Goal: Browse casually

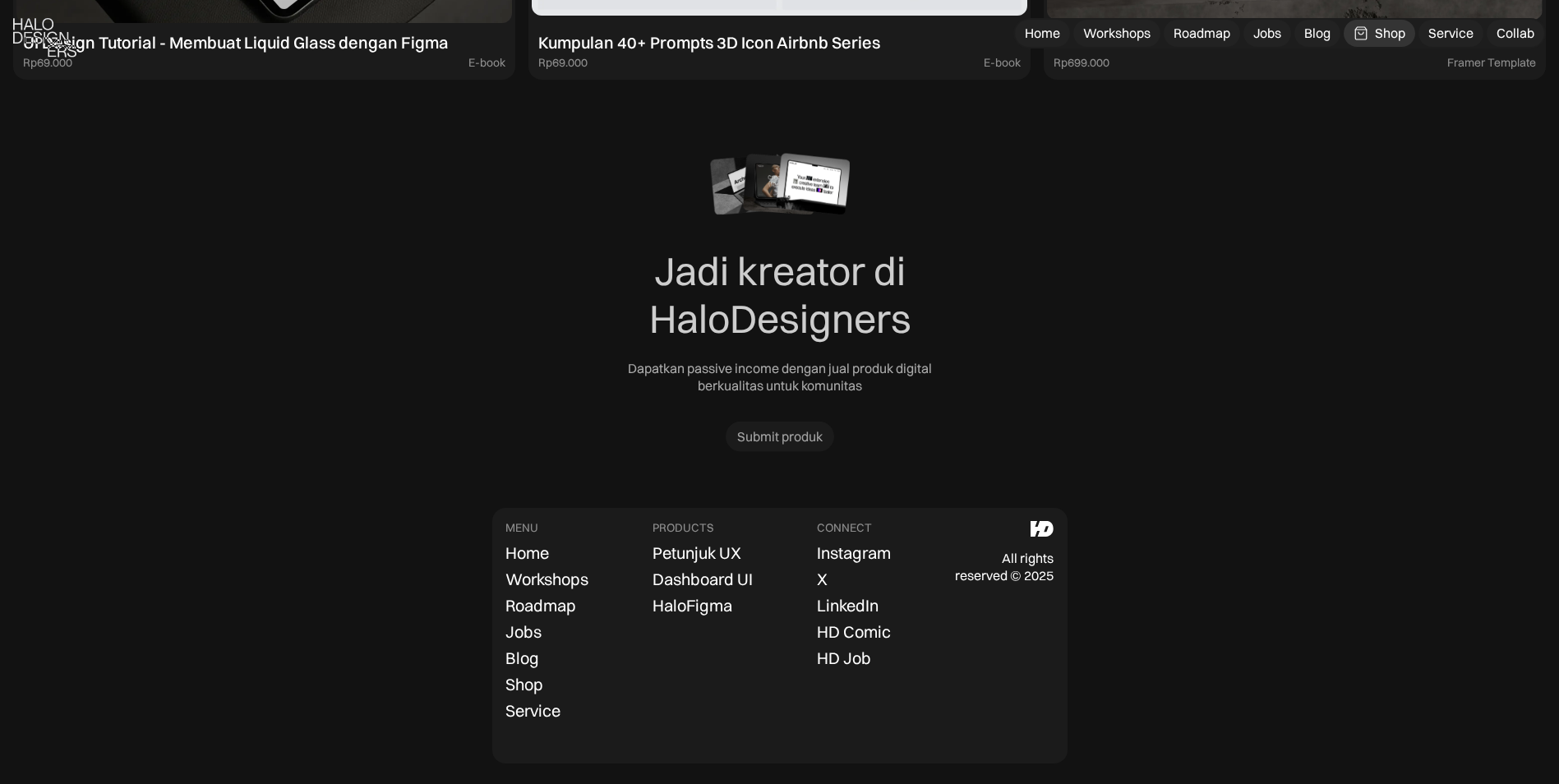
scroll to position [11969, 0]
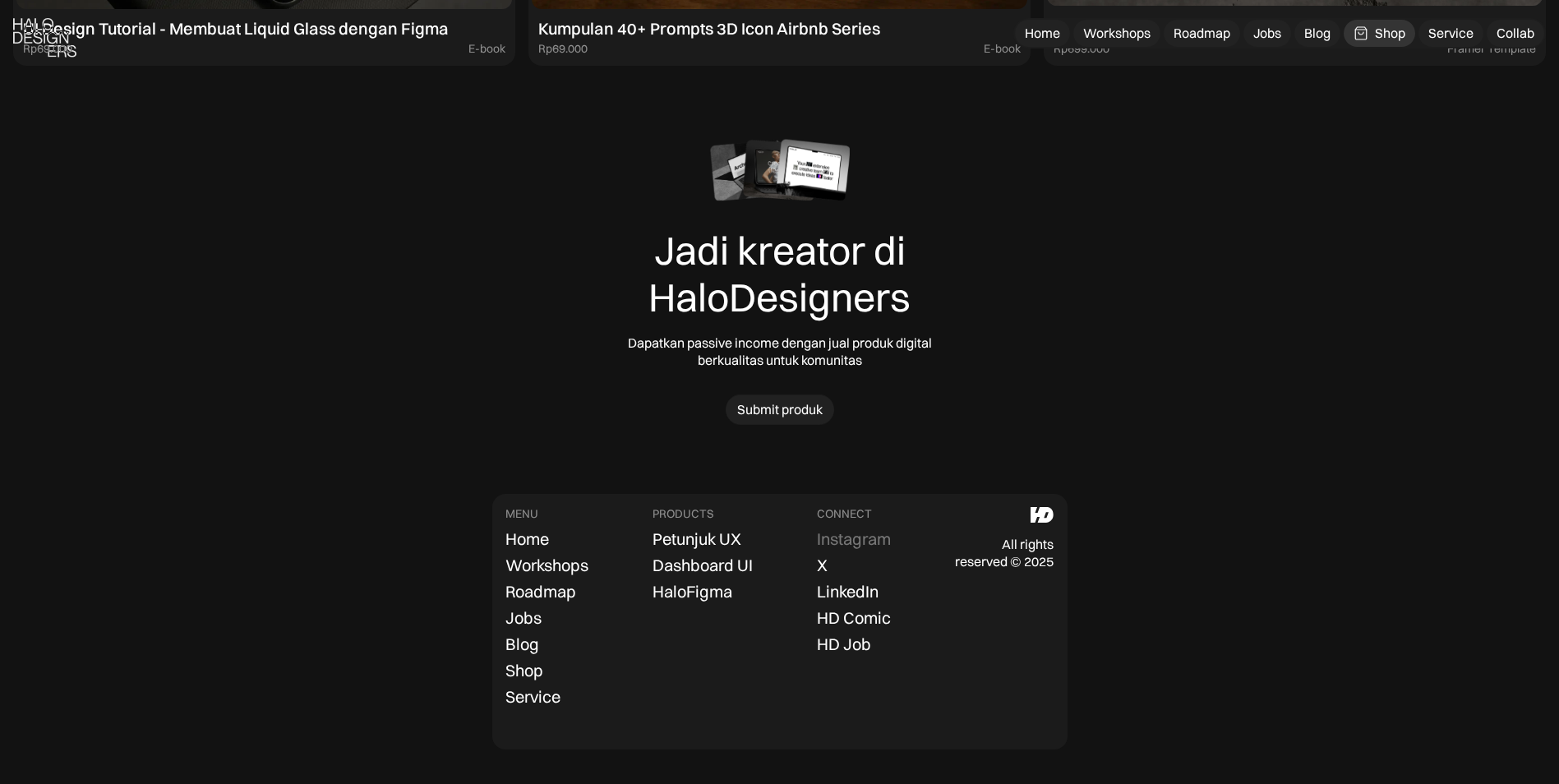
click at [854, 536] on div "Instagram" at bounding box center [854, 539] width 74 height 19
click at [66, 27] on img at bounding box center [45, 38] width 64 height 40
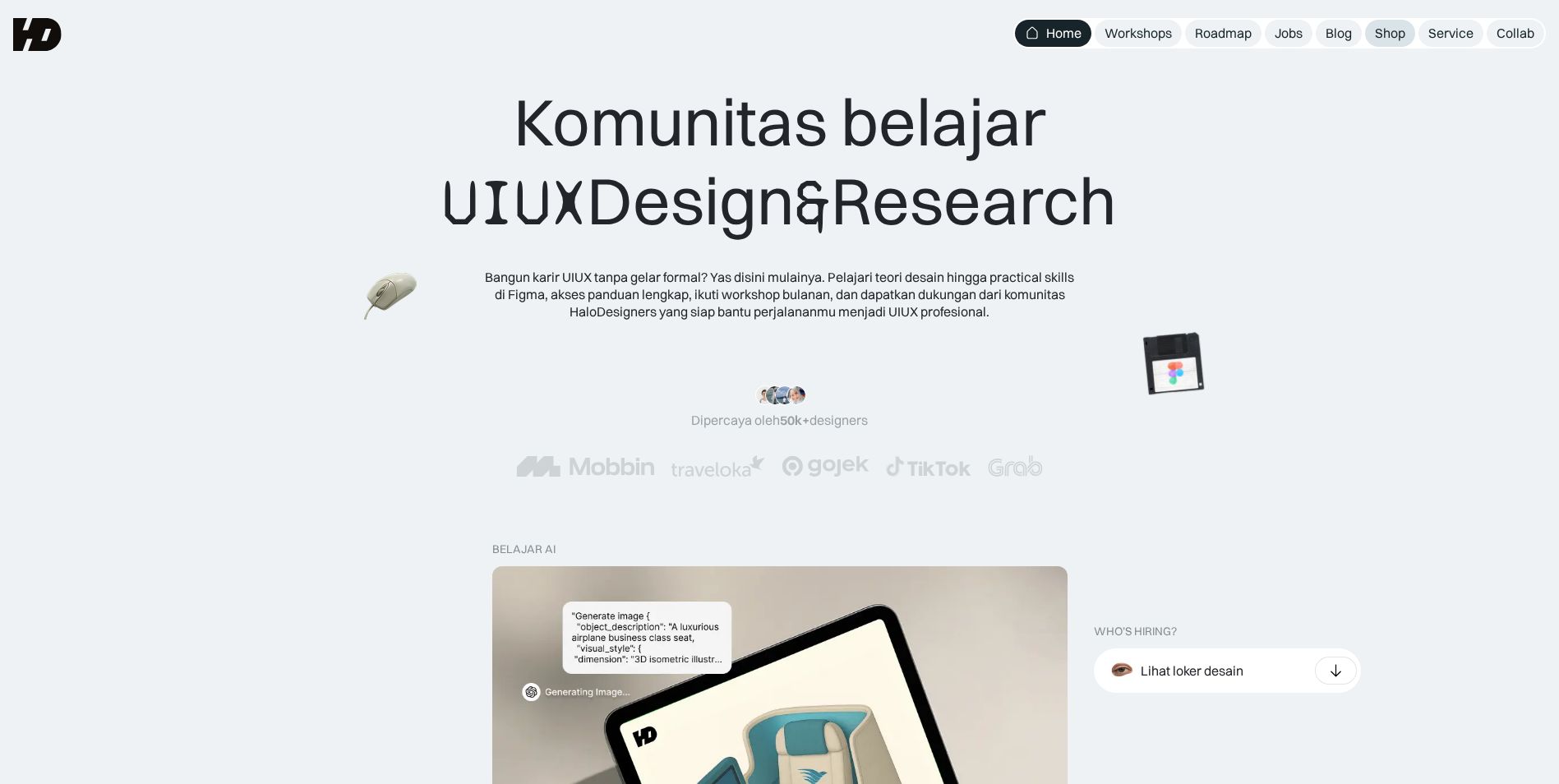
click at [1389, 39] on div "Shop" at bounding box center [1391, 34] width 31 height 17
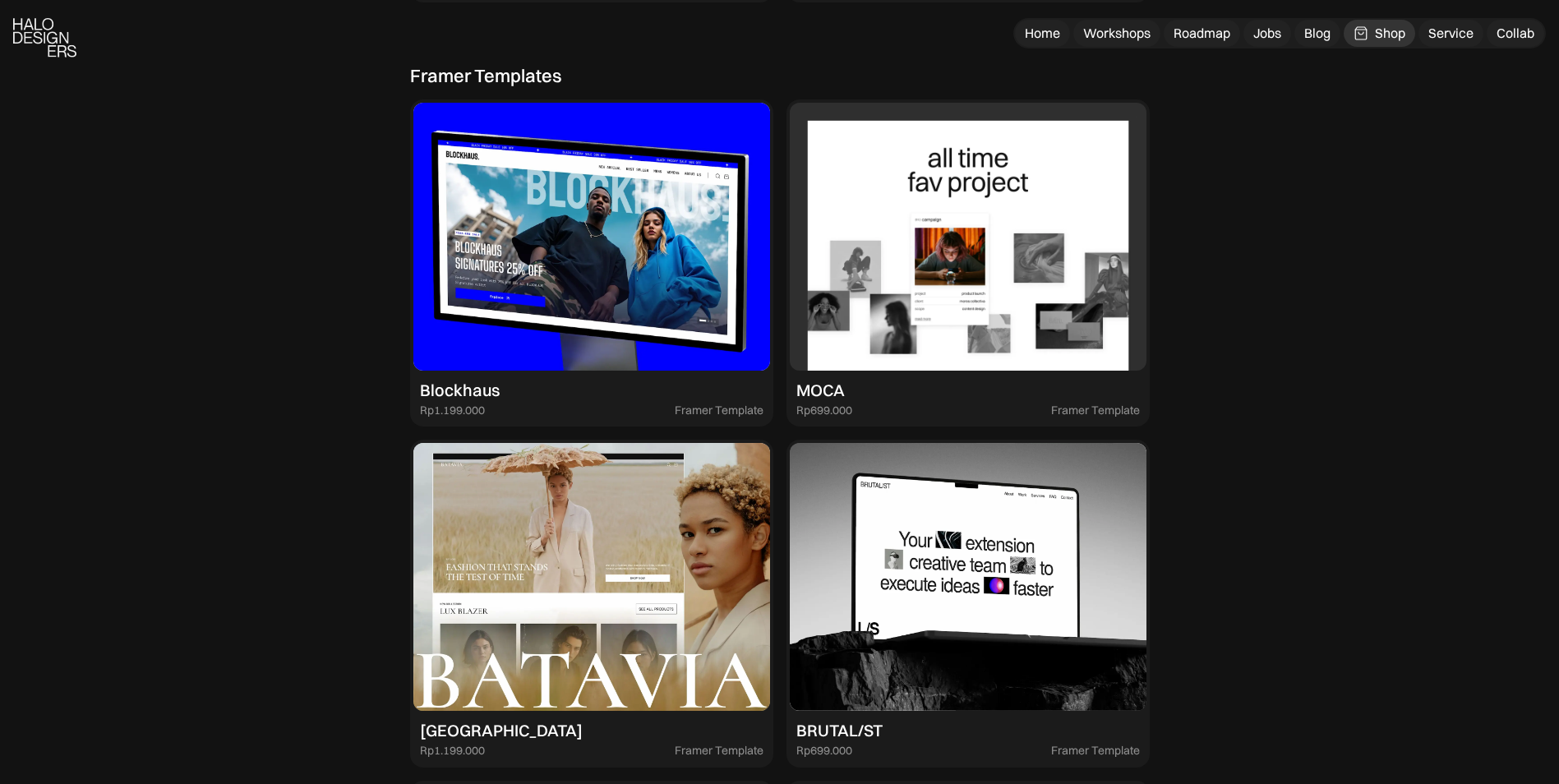
scroll to position [3369, 0]
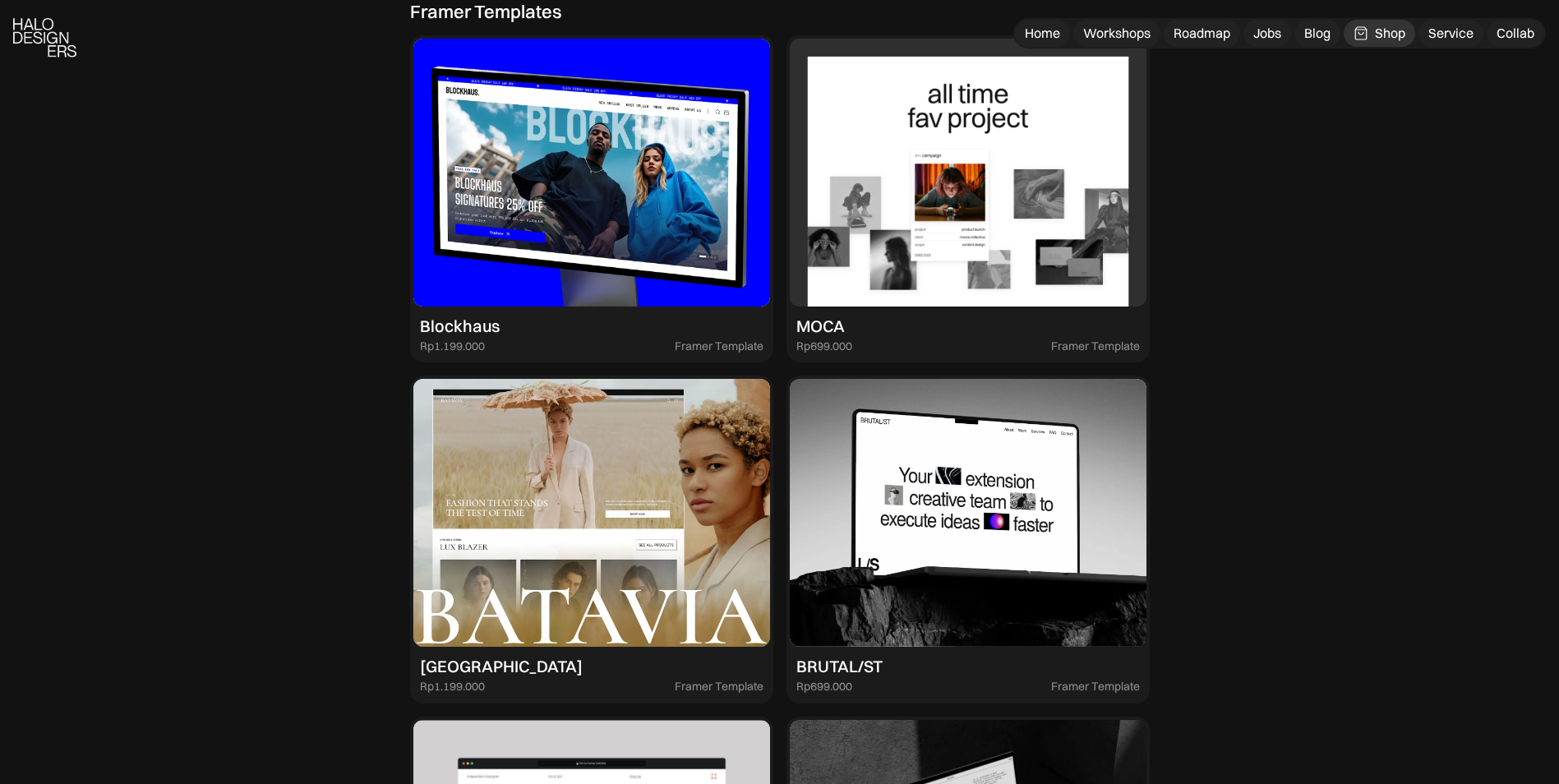
click at [996, 185] on img at bounding box center [969, 173] width 357 height 268
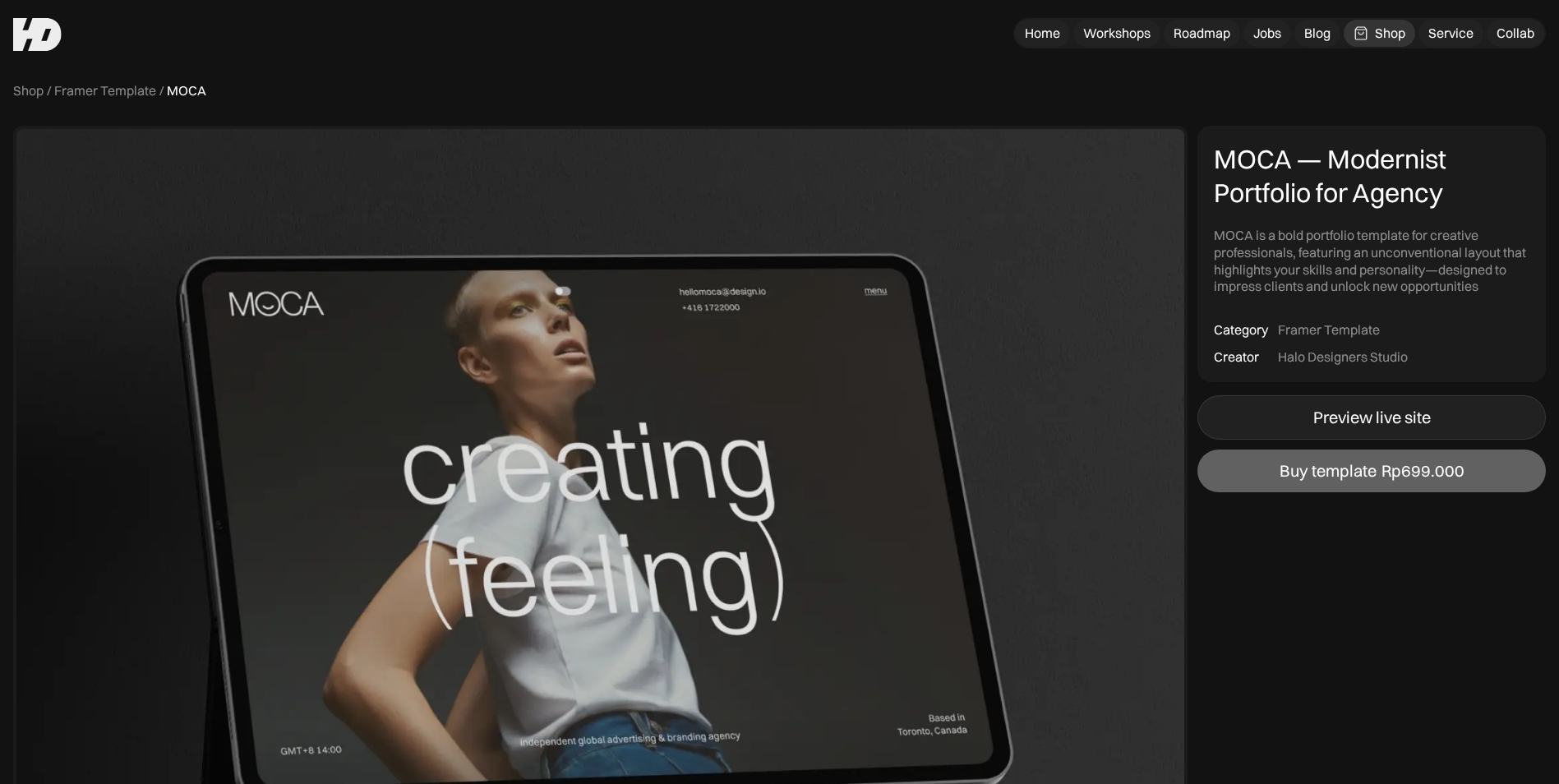
click at [1379, 418] on div "Preview live site" at bounding box center [1373, 418] width 118 height 19
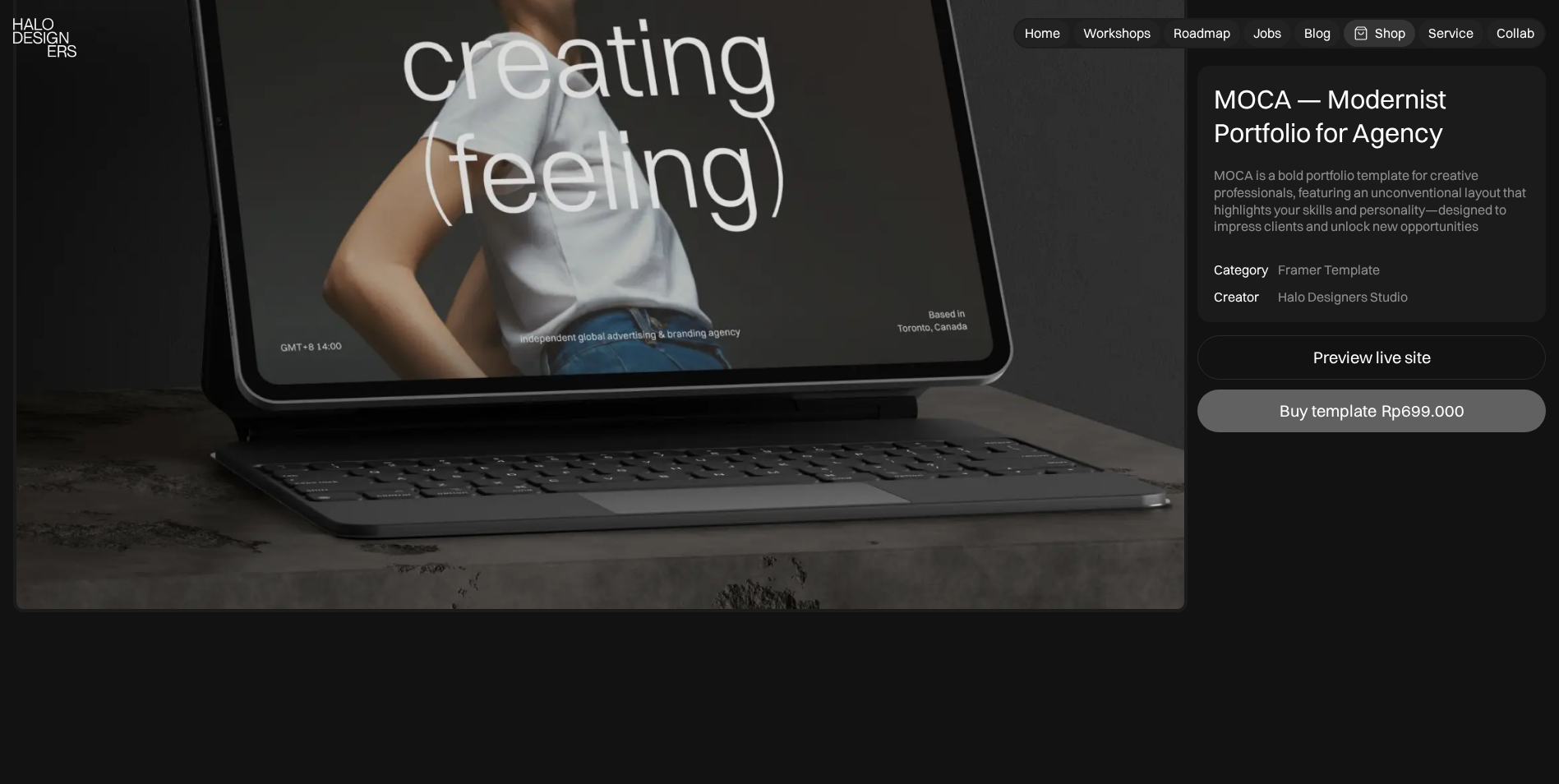
scroll to position [411, 0]
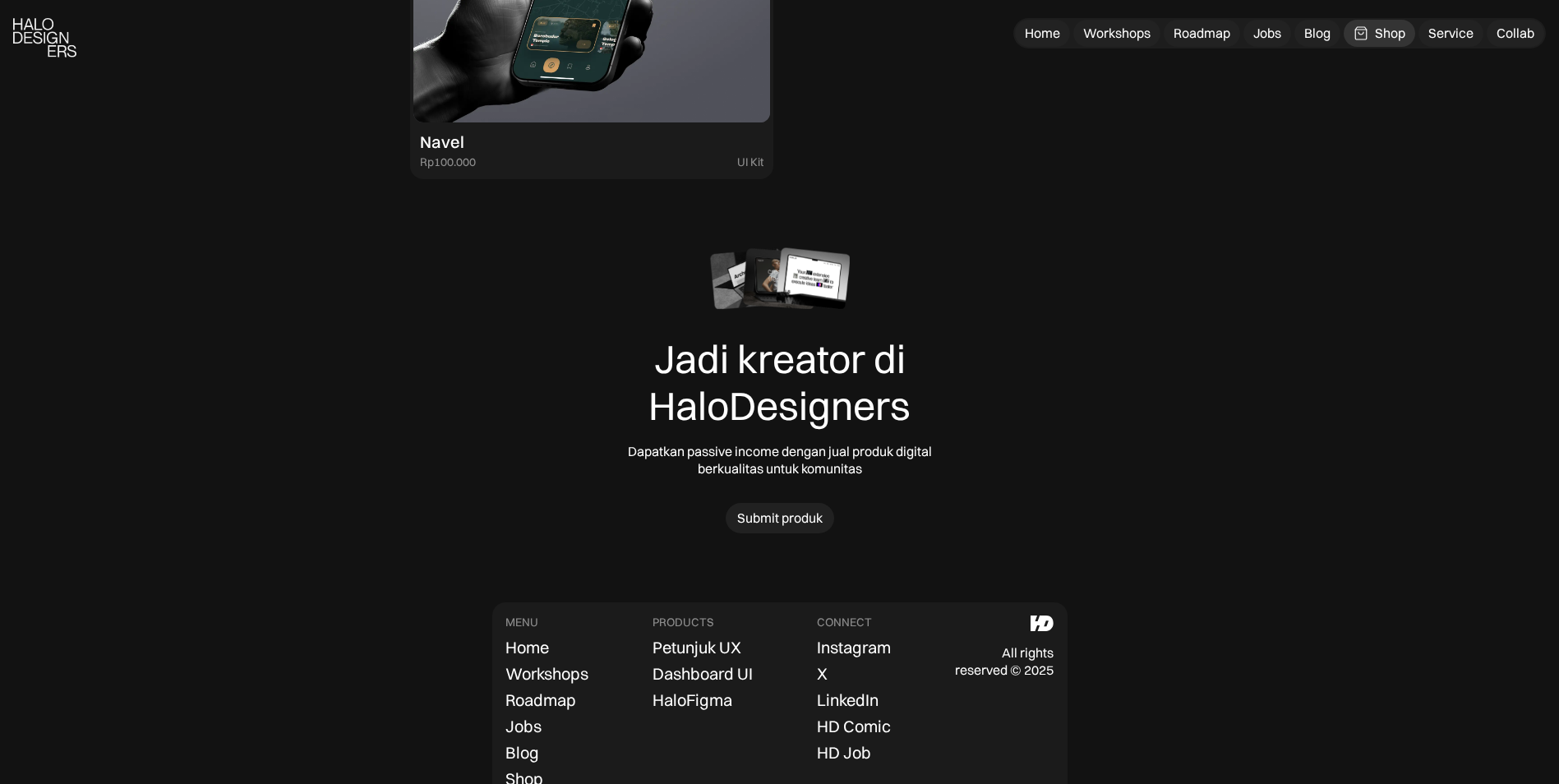
scroll to position [5013, 0]
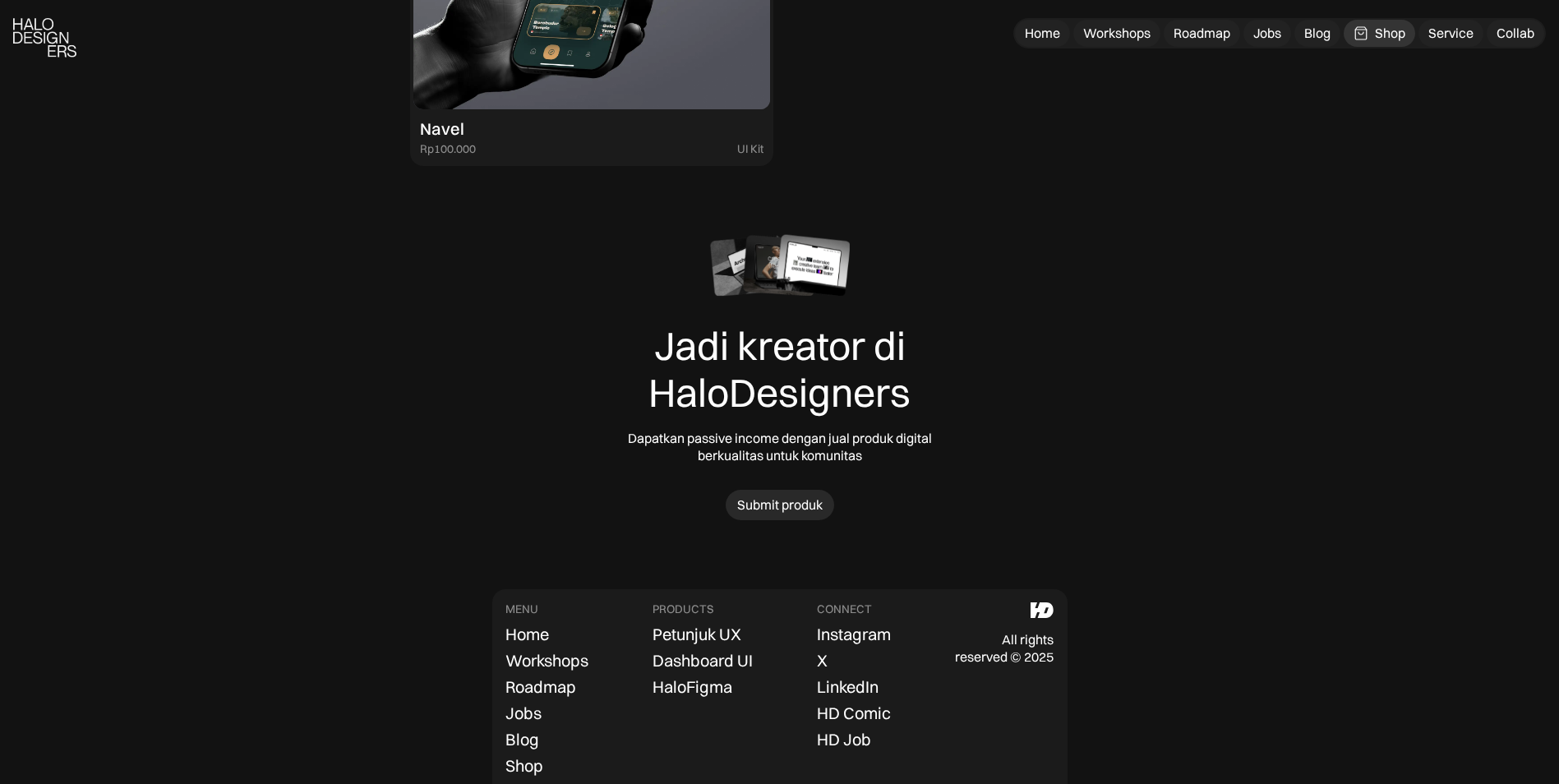
click at [780, 499] on div "Submit produk" at bounding box center [780, 505] width 86 height 17
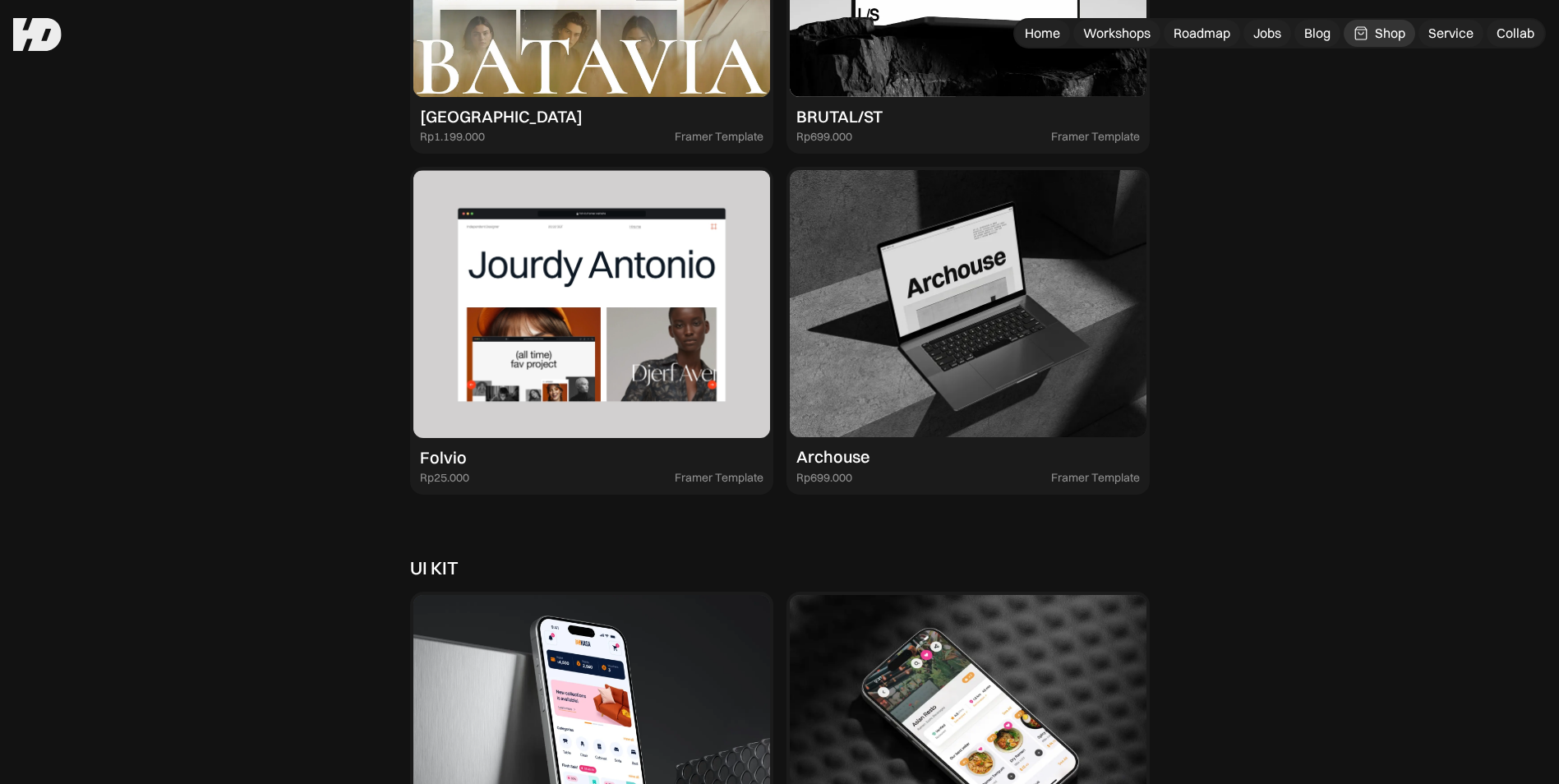
scroll to position [3862, 0]
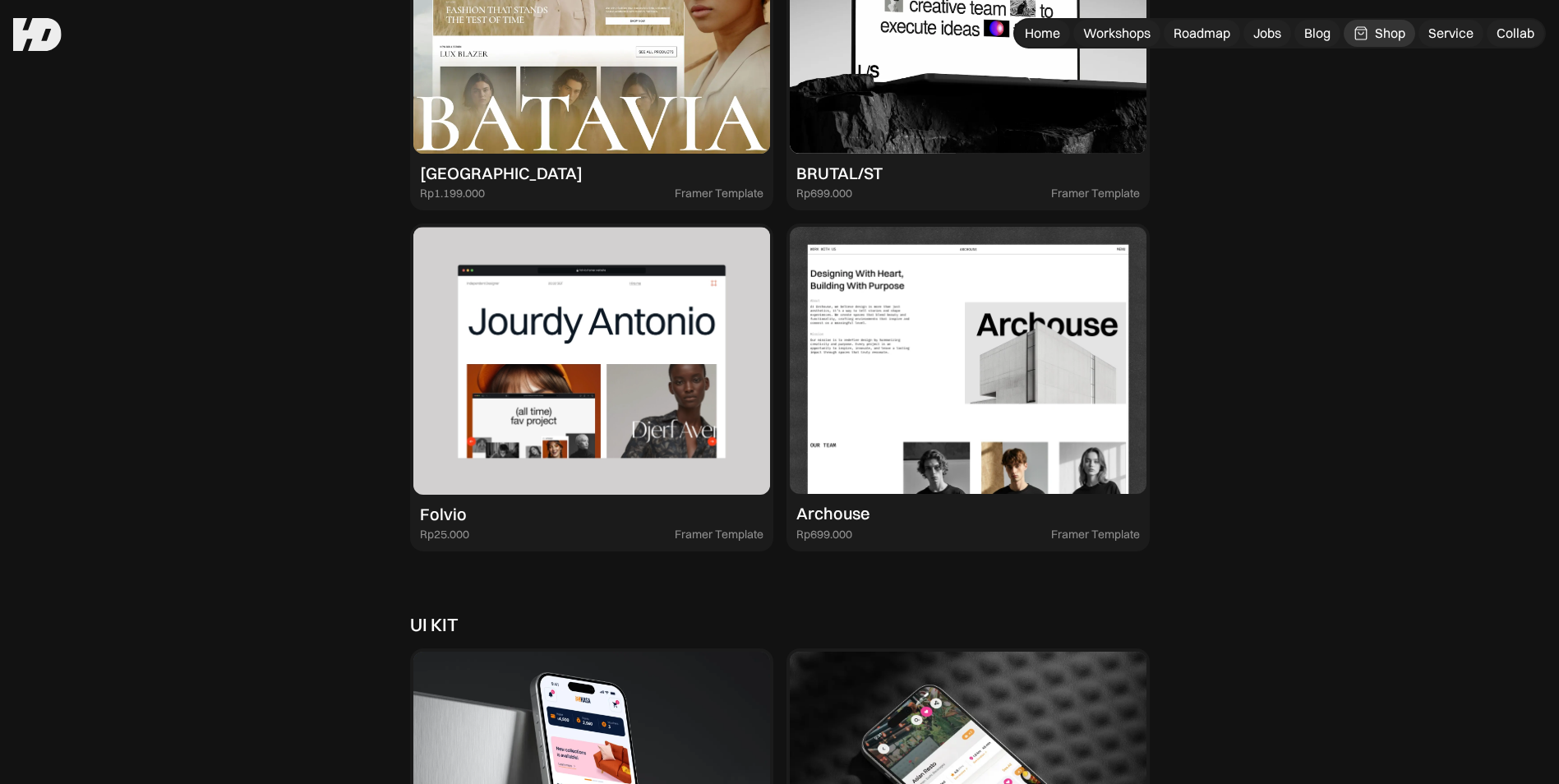
click at [909, 331] on img at bounding box center [969, 361] width 357 height 268
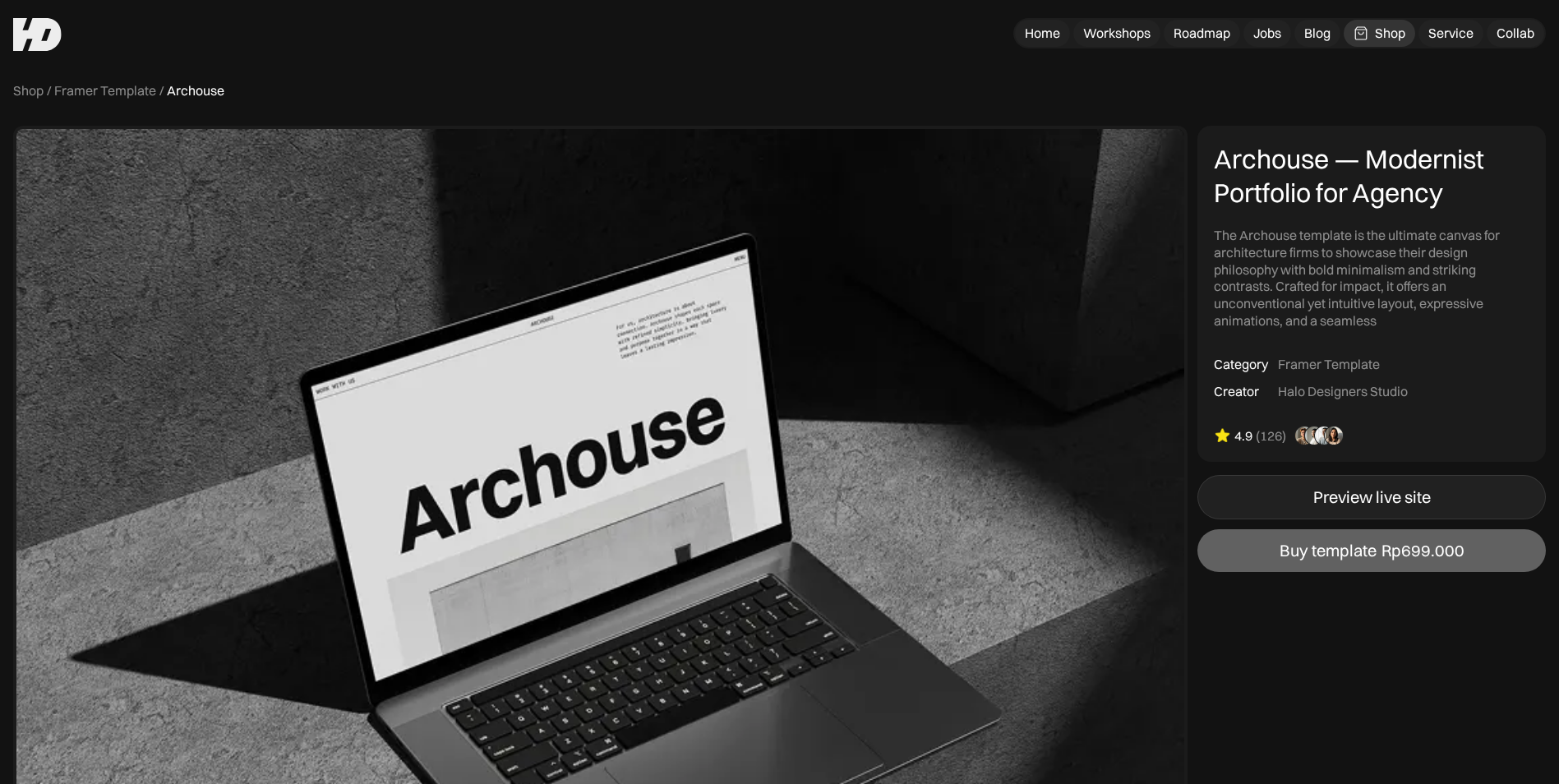
click at [1364, 495] on div "Preview live site" at bounding box center [1373, 497] width 118 height 19
